Goal: Find contact information: Find contact information

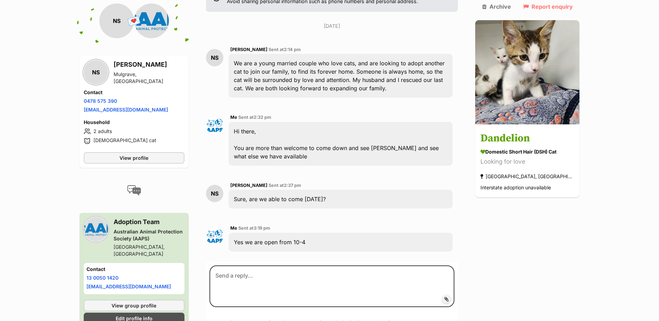
scroll to position [123, 0]
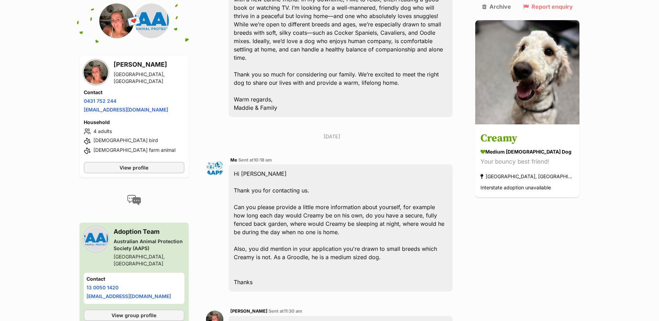
scroll to position [397, 0]
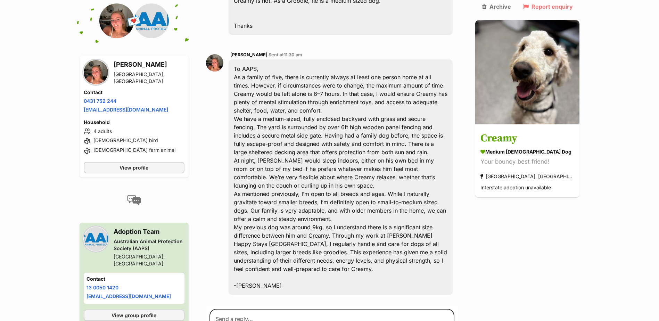
scroll to position [675, 0]
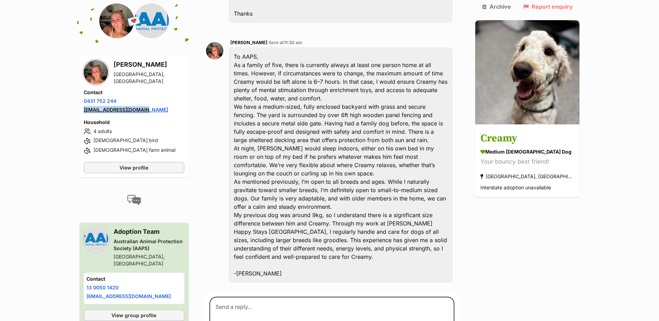
drag, startPoint x: 158, startPoint y: 102, endPoint x: 85, endPoint y: 104, distance: 73.6
click at [85, 106] on li "Email address maddie.k1304@gmail.com" at bounding box center [134, 109] width 101 height 7
drag, startPoint x: 85, startPoint y: 104, endPoint x: 122, endPoint y: 100, distance: 37.4
copy link "[EMAIL_ADDRESS][DOMAIN_NAME]"
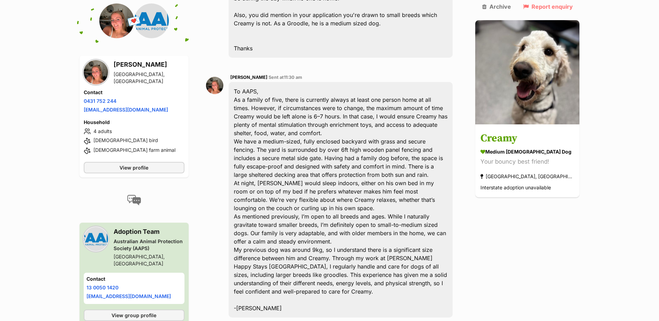
drag, startPoint x: 167, startPoint y: 67, endPoint x: 116, endPoint y: 67, distance: 51.4
click at [116, 67] on div "[PERSON_NAME] [GEOGRAPHIC_DATA], [GEOGRAPHIC_DATA]" at bounding box center [134, 72] width 101 height 25
drag, startPoint x: 116, startPoint y: 67, endPoint x: 139, endPoint y: 65, distance: 23.3
copy h3 "[PERSON_NAME]"
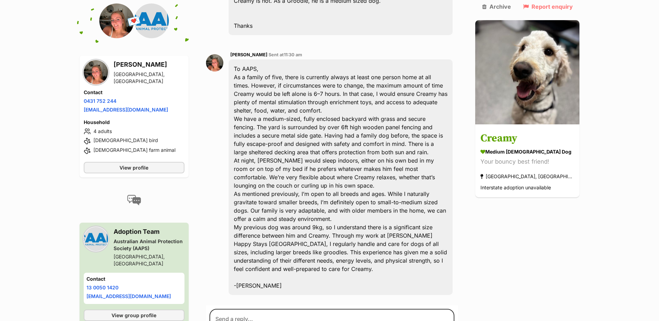
scroll to position [675, 0]
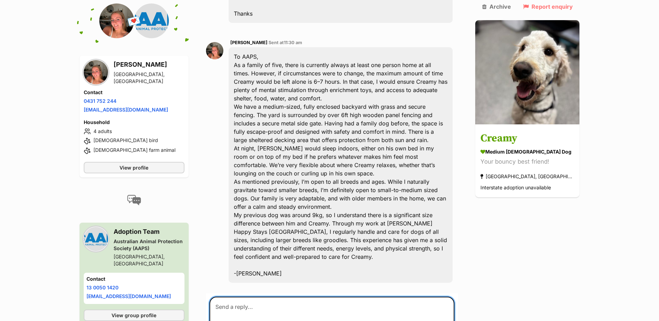
click at [315, 297] on textarea at bounding box center [331, 318] width 245 height 42
drag, startPoint x: 120, startPoint y: 92, endPoint x: 84, endPoint y: 91, distance: 36.5
click at [84, 97] on li "Phone number [PHONE_NUMBER]" at bounding box center [134, 100] width 101 height 7
drag, startPoint x: 84, startPoint y: 91, endPoint x: 94, endPoint y: 92, distance: 9.7
copy link "0431 752 244"
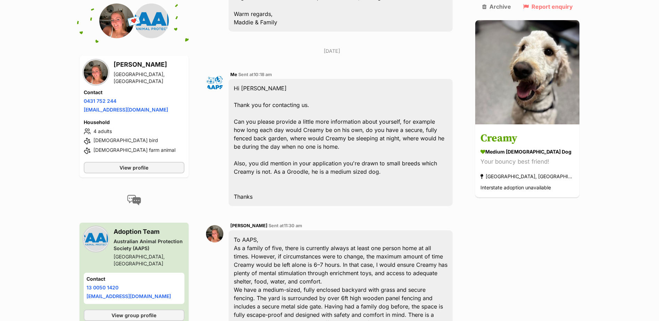
scroll to position [640, 0]
